Goal: Task Accomplishment & Management: Manage account settings

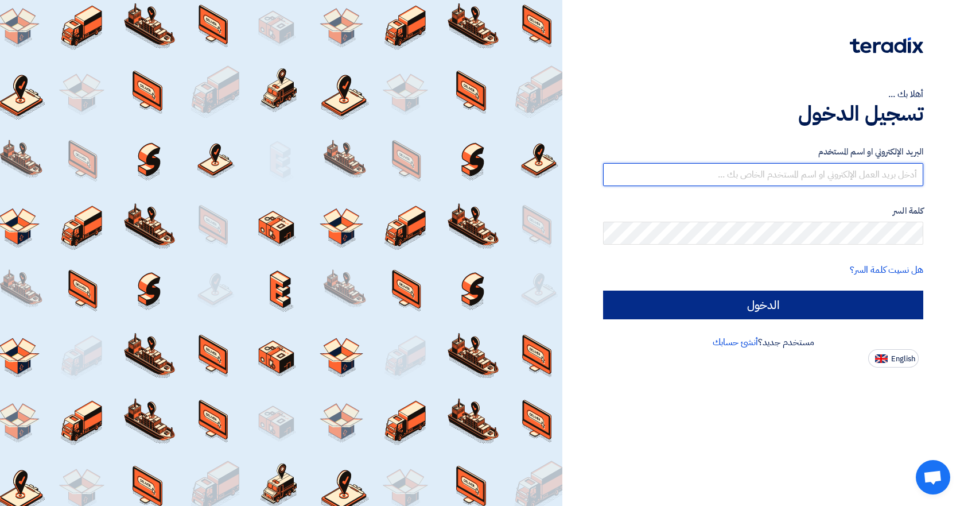
type input "fk5647345@gmail.com"
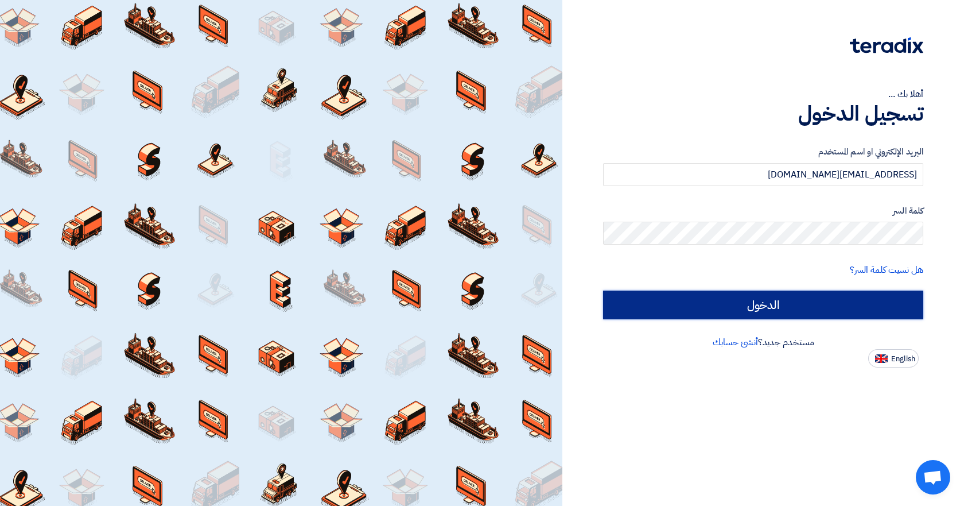
click at [769, 304] on input "الدخول" at bounding box center [763, 304] width 320 height 29
type input "Sign in"
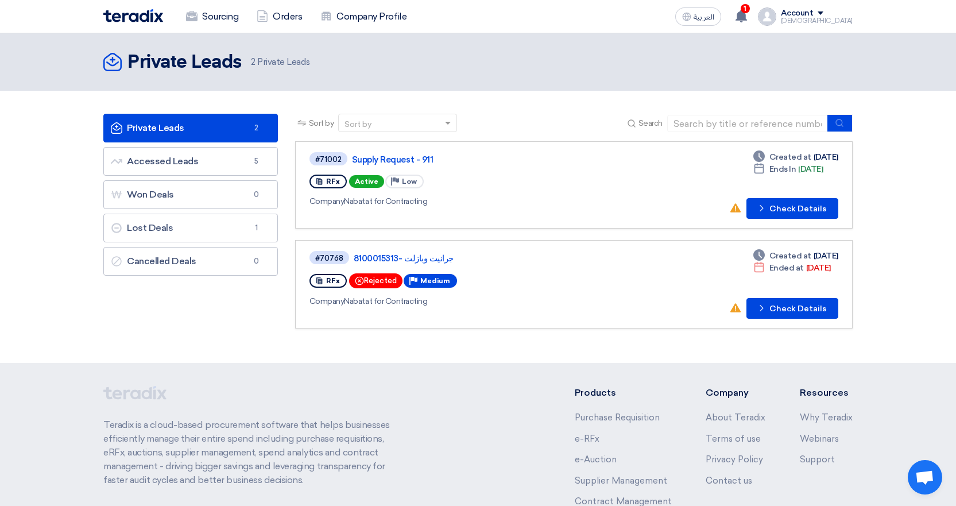
click at [379, 282] on div "Rejected" at bounding box center [375, 280] width 53 height 15
click at [786, 208] on button "Check details Check Details" at bounding box center [792, 208] width 92 height 21
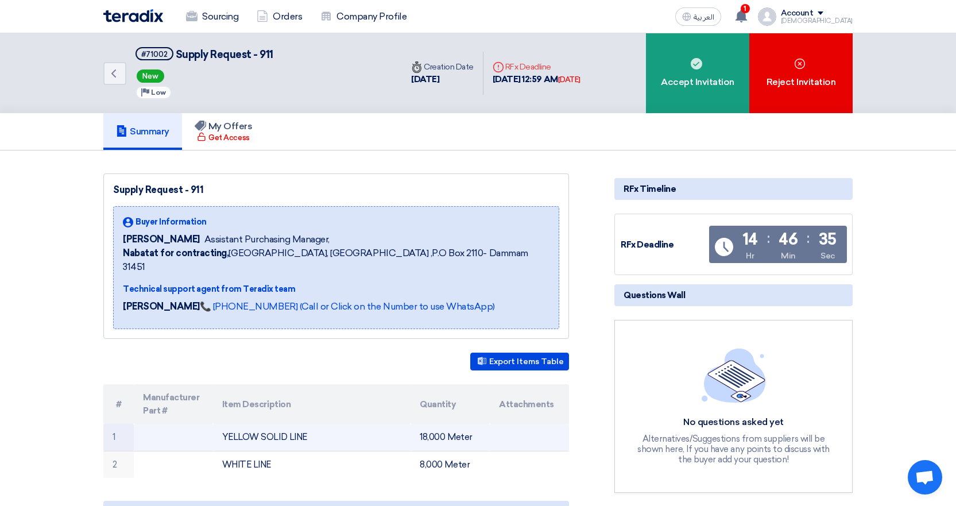
drag, startPoint x: 307, startPoint y: 425, endPoint x: 177, endPoint y: 423, distance: 130.3
click at [177, 424] on tr "1 YELLOW SOLID LINE 18,000 Meter" at bounding box center [336, 437] width 466 height 27
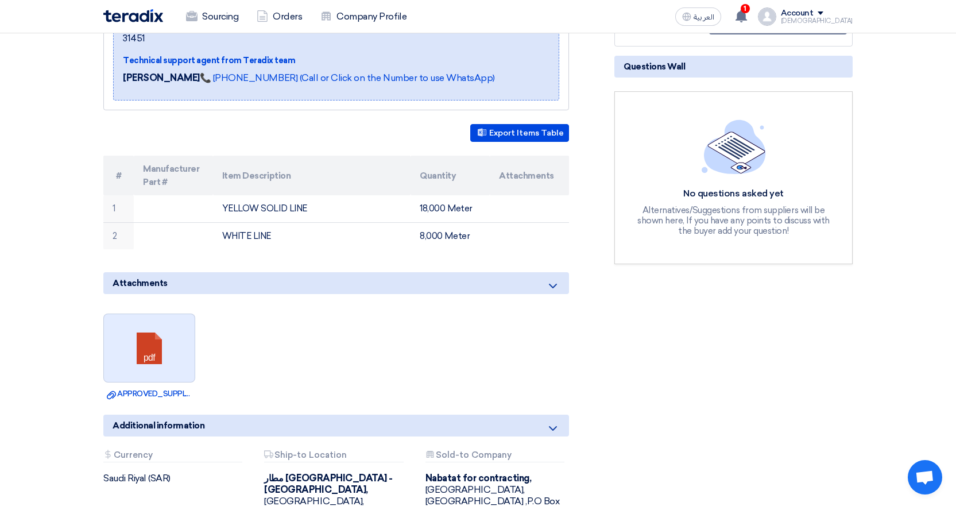
scroll to position [230, 0]
click at [150, 342] on link at bounding box center [150, 347] width 92 height 69
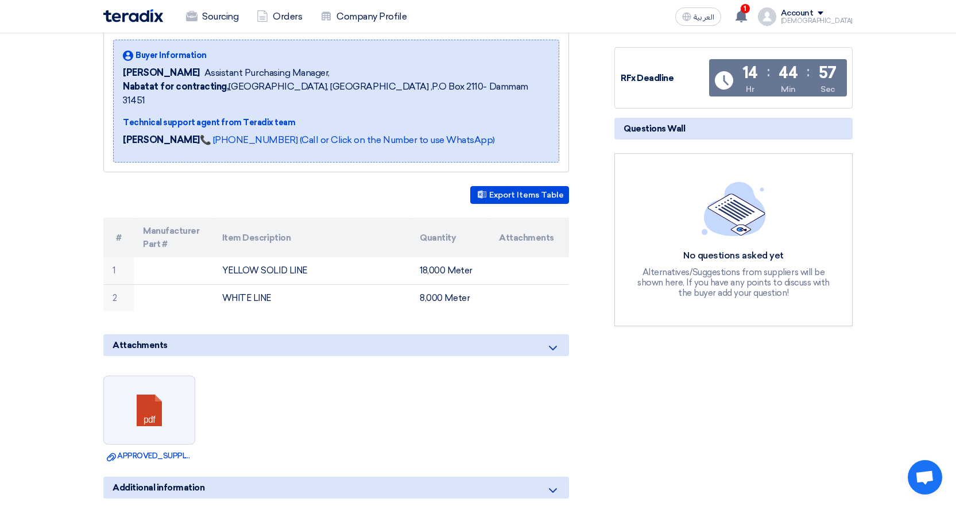
scroll to position [0, 0]
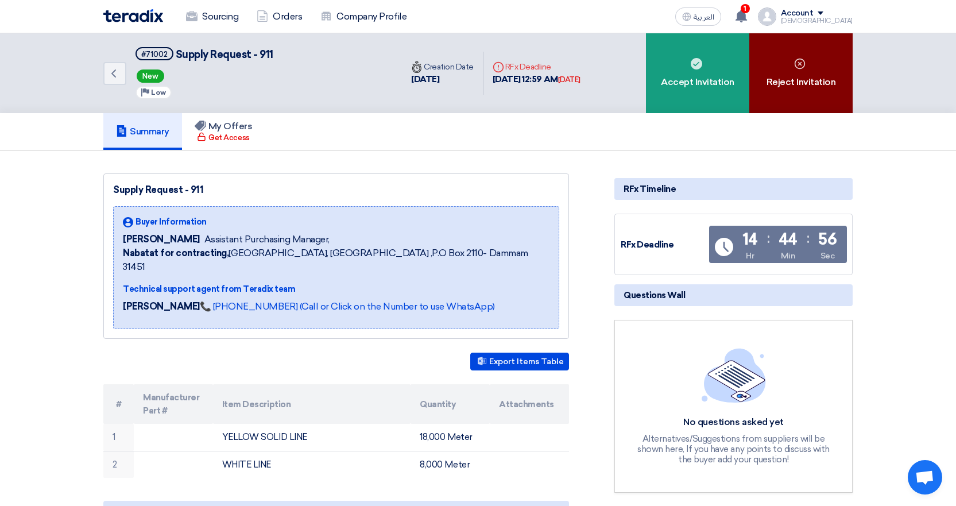
click at [815, 73] on div "Reject Invitation" at bounding box center [800, 73] width 103 height 80
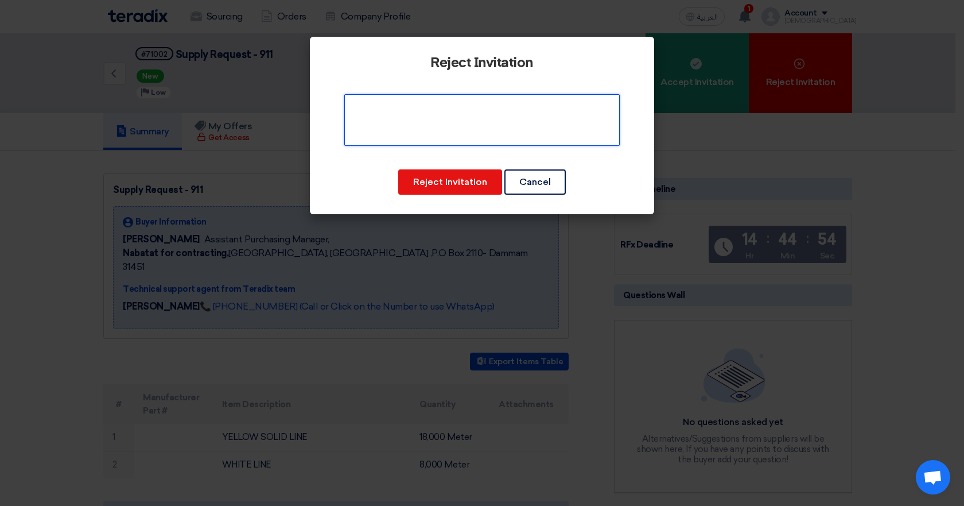
click at [420, 127] on textarea at bounding box center [482, 120] width 276 height 52
type textarea "WE"
drag, startPoint x: 494, startPoint y: 107, endPoint x: 416, endPoint y: 106, distance: 78.7
click at [416, 106] on textarea at bounding box center [482, 120] width 276 height 52
paste textarea "I regret to say that this product is no longer with us"
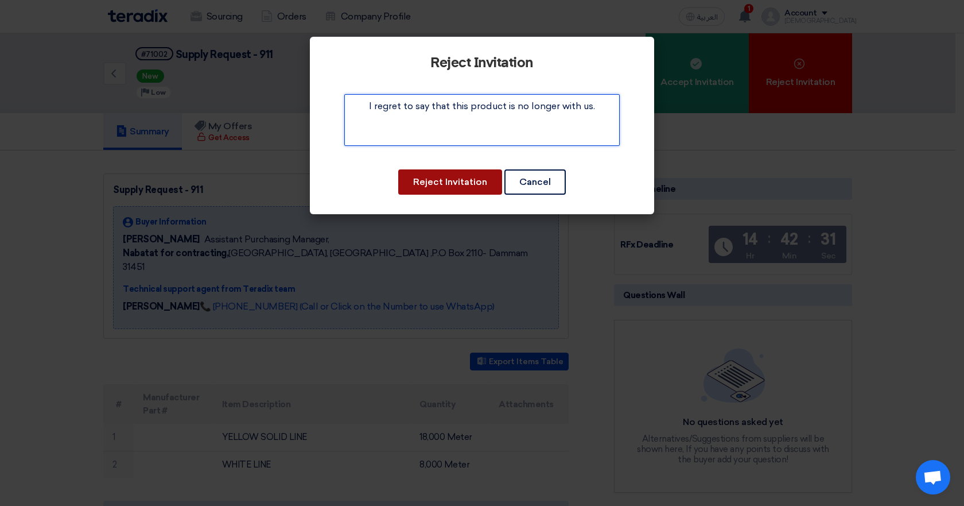
type textarea "I regret to say that this product is no longer with us."
click at [465, 174] on button "Reject Invitation" at bounding box center [450, 181] width 104 height 25
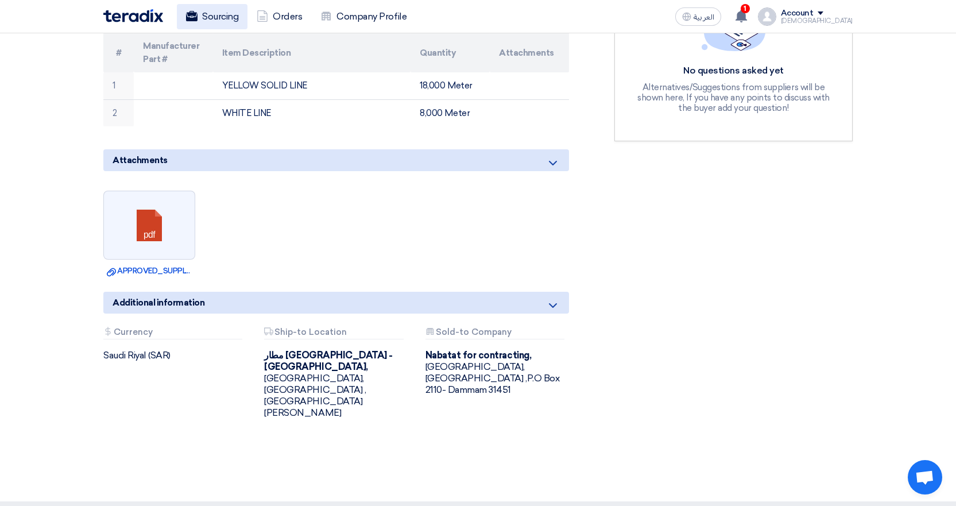
scroll to position [57, 0]
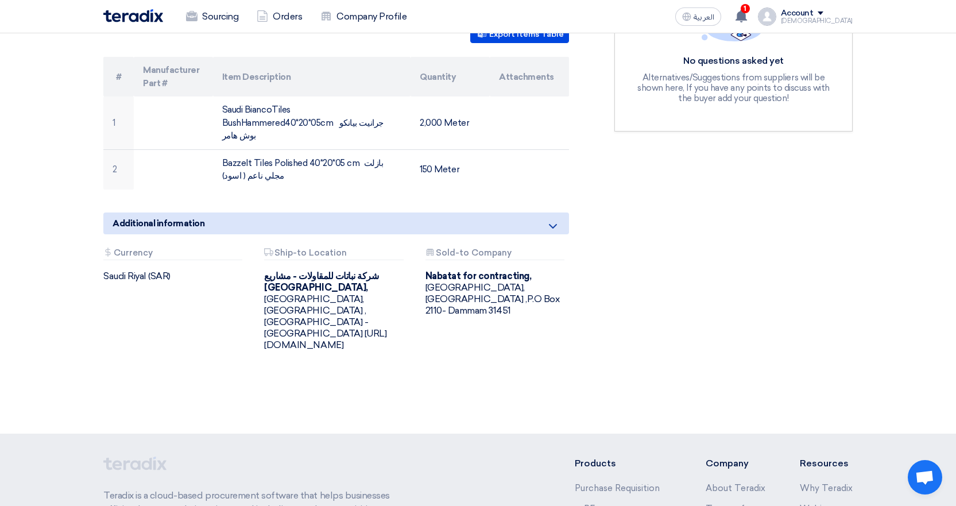
scroll to position [344, 0]
